Goal: Transaction & Acquisition: Purchase product/service

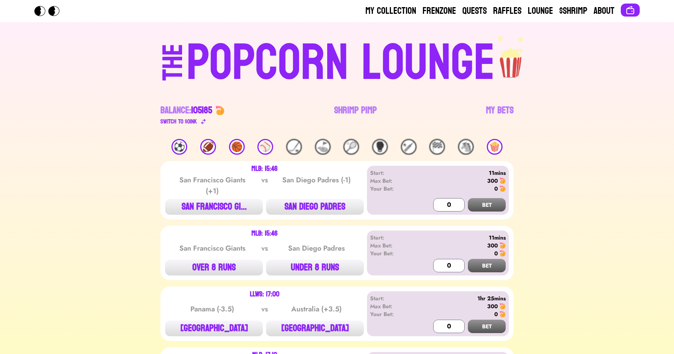
click at [211, 144] on div "🏈" at bounding box center [208, 147] width 16 height 16
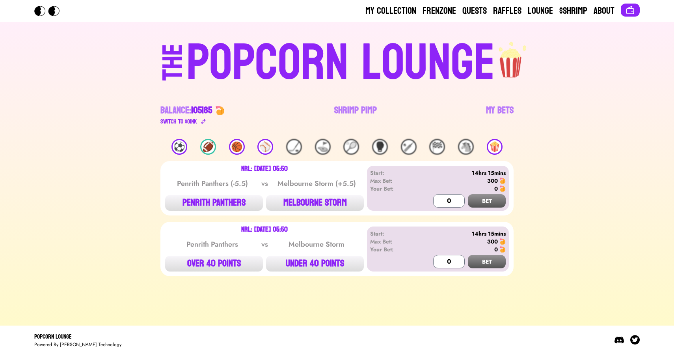
click at [173, 143] on div "⚽️" at bounding box center [180, 147] width 16 height 16
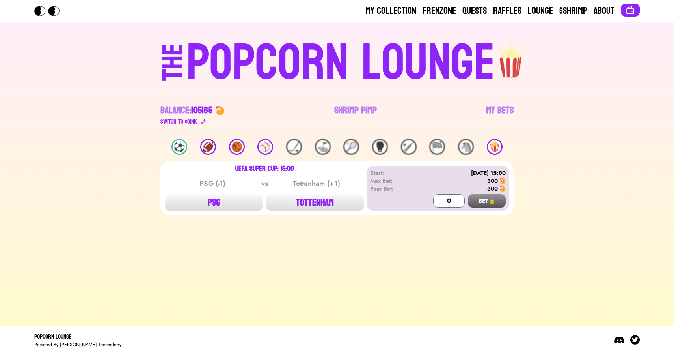
click at [208, 149] on div "🏈" at bounding box center [208, 147] width 16 height 16
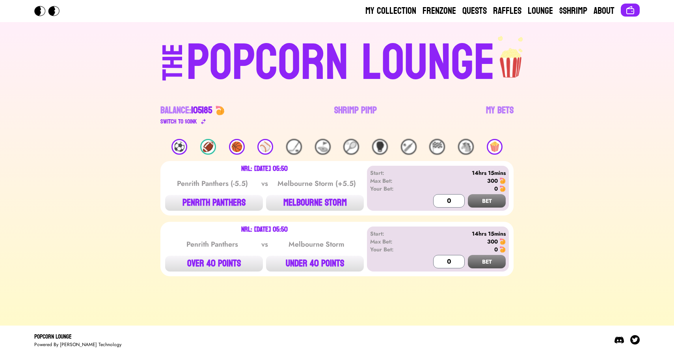
click at [236, 145] on div "🏀" at bounding box center [237, 147] width 16 height 16
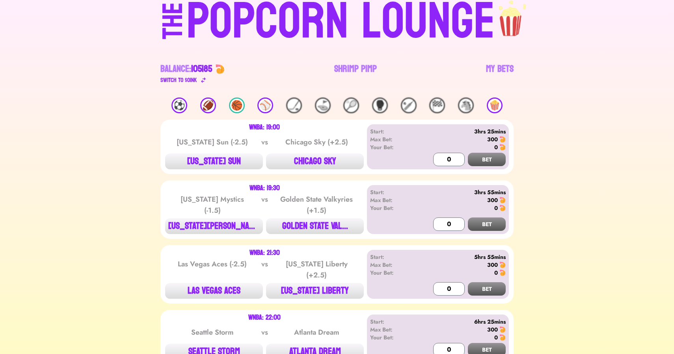
scroll to position [82, 0]
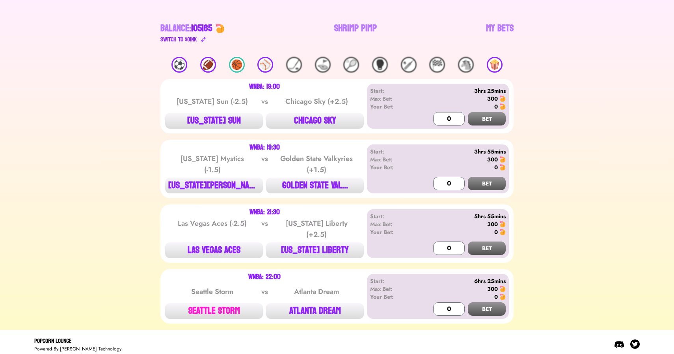
click at [209, 303] on button "SEATTLE STORM" at bounding box center [214, 311] width 98 height 16
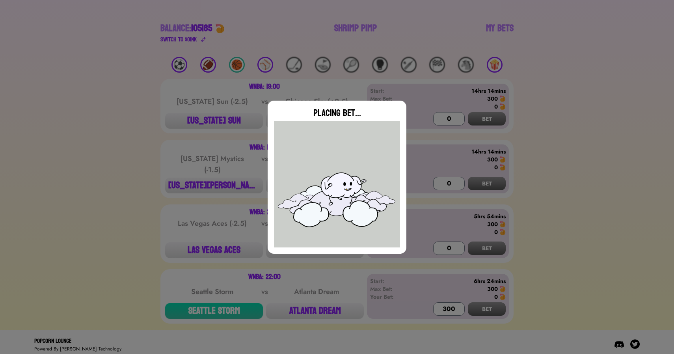
type input "0"
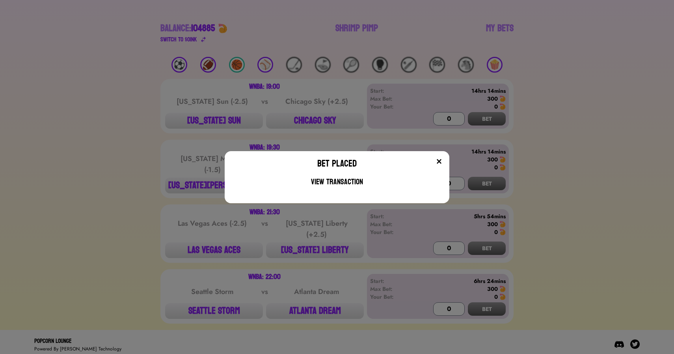
click at [140, 78] on div "Bet Placed View Transaction" at bounding box center [337, 177] width 674 height 354
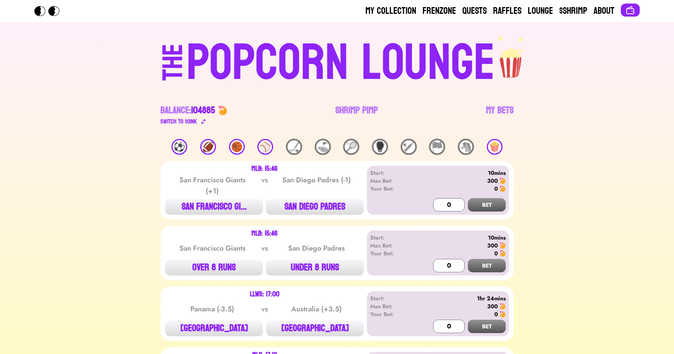
click at [493, 142] on div "🍿" at bounding box center [495, 147] width 16 height 16
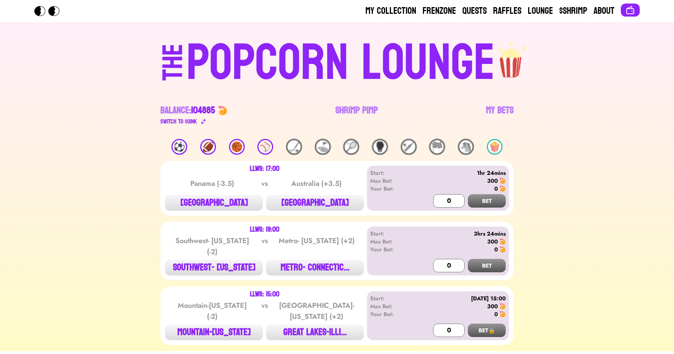
click at [493, 142] on div "🍿" at bounding box center [495, 147] width 16 height 16
